Goal: Navigation & Orientation: Find specific page/section

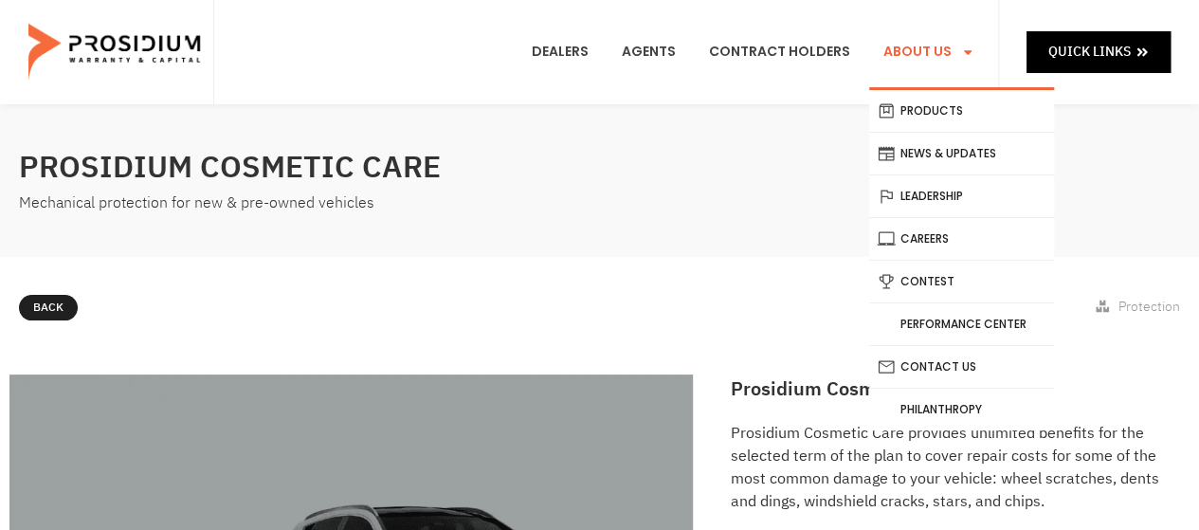
click at [902, 46] on link "About Us" at bounding box center [928, 52] width 119 height 70
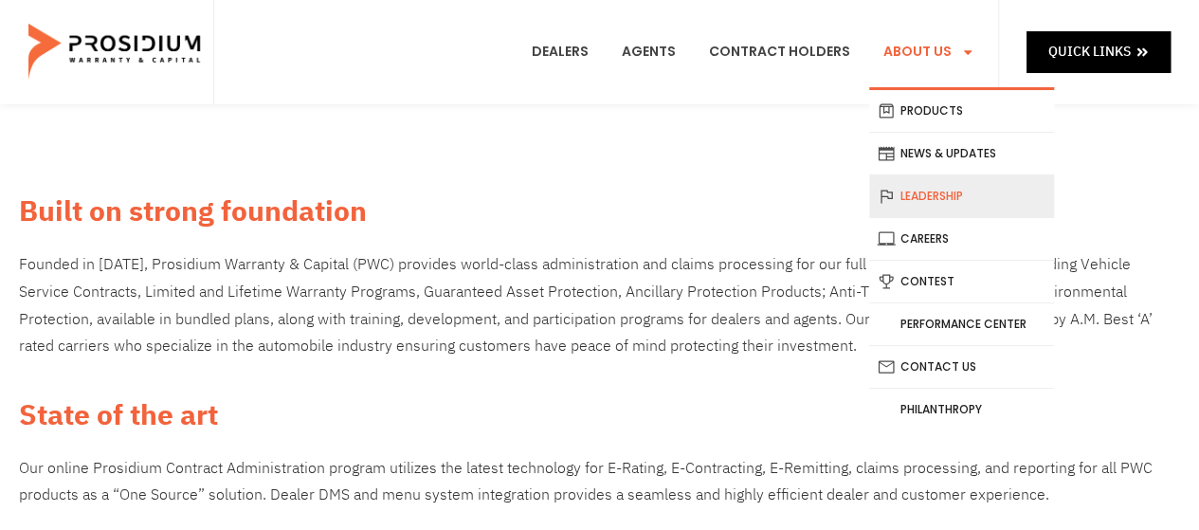
click at [931, 187] on link "Leadership" at bounding box center [961, 196] width 185 height 42
